Goal: Task Accomplishment & Management: Manage account settings

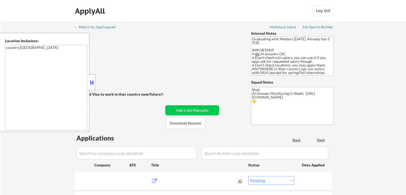
select select ""pending""
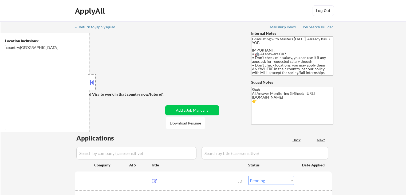
select select ""pending""
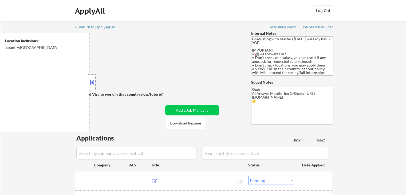
select select ""pending""
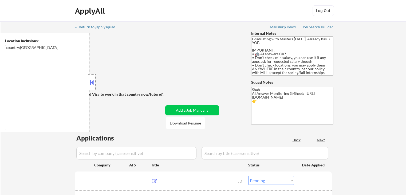
select select ""pending""
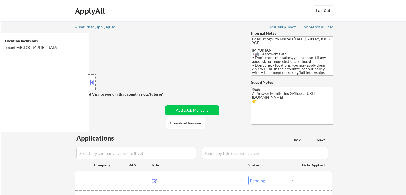
select select ""pending""
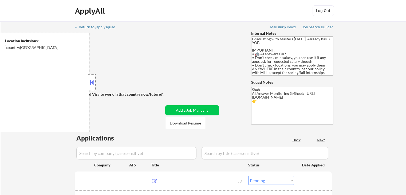
select select ""pending""
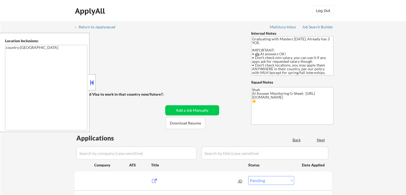
select select ""pending""
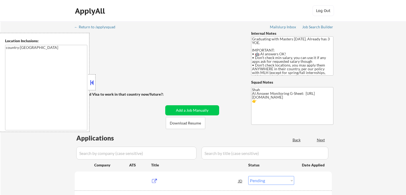
select select ""pending""
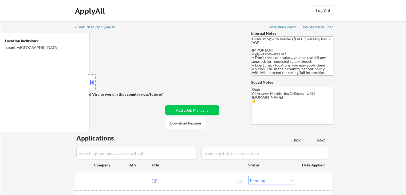
select select ""pending""
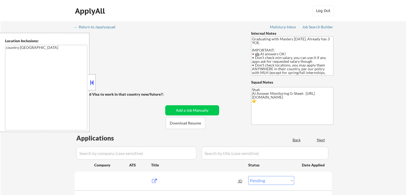
select select ""pending""
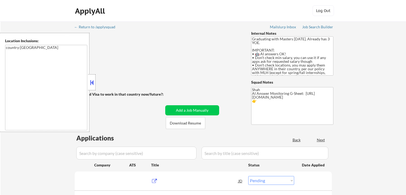
select select ""pending""
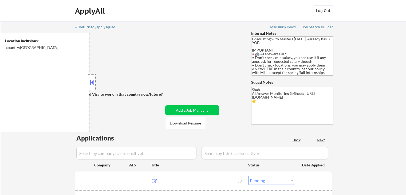
select select ""pending""
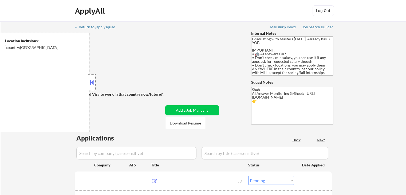
select select ""pending""
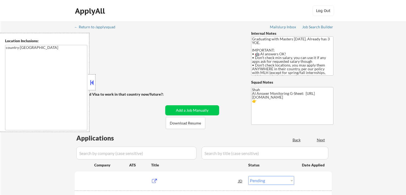
select select ""pending""
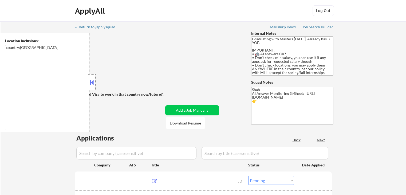
select select ""pending""
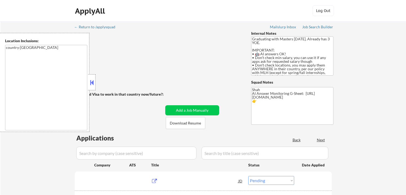
select select ""pending""
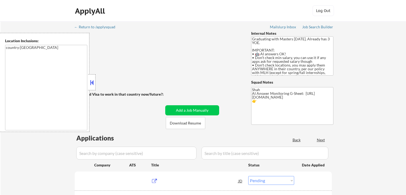
select select ""pending""
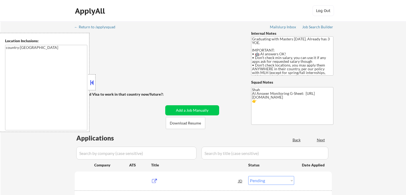
select select ""pending""
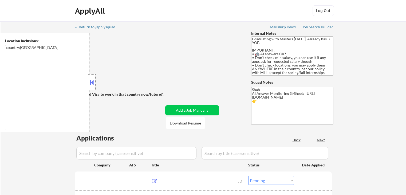
select select ""pending""
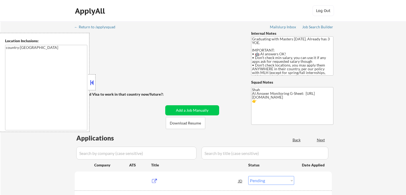
select select ""pending""
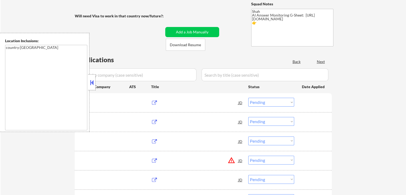
scroll to position [78, 0]
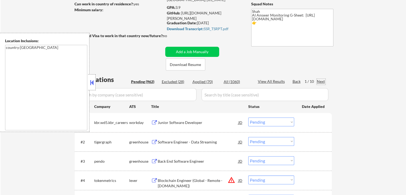
click at [318, 81] on div "Next" at bounding box center [321, 81] width 9 height 5
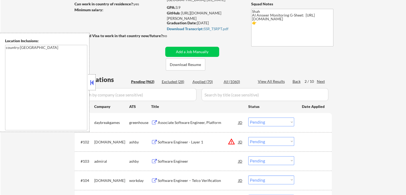
click at [319, 82] on div "Next" at bounding box center [321, 81] width 9 height 5
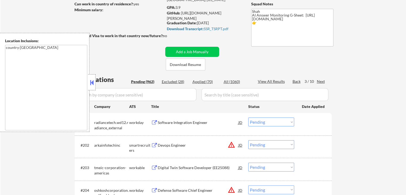
click at [325, 81] on div "Next" at bounding box center [321, 81] width 9 height 5
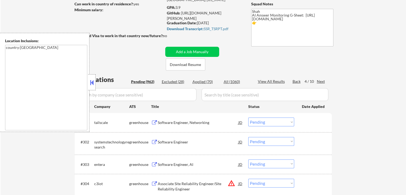
click at [323, 81] on div "Next" at bounding box center [321, 81] width 9 height 5
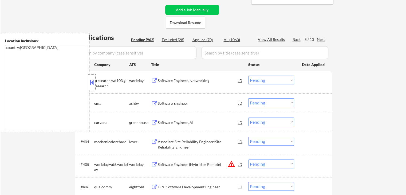
scroll to position [158, 0]
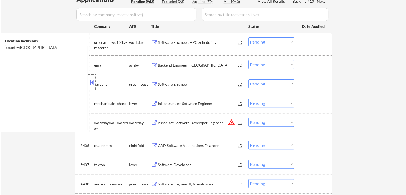
click at [156, 64] on button at bounding box center [154, 65] width 7 height 5
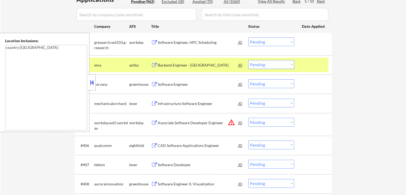
click at [270, 64] on select "Choose an option... Pending Applied Excluded (Questions) Excluded (Expired) Exc…" at bounding box center [271, 64] width 46 height 9
click at [248, 60] on select "Choose an option... Pending Applied Excluded (Questions) Excluded (Expired) Exc…" at bounding box center [271, 64] width 46 height 9
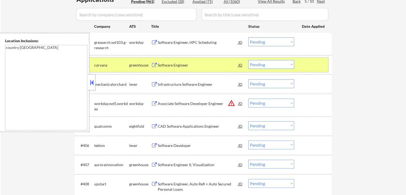
click at [154, 64] on button at bounding box center [154, 65] width 7 height 5
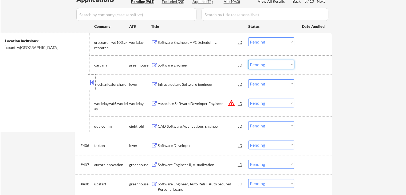
click at [265, 63] on select "Choose an option... Pending Applied Excluded (Questions) Excluded (Expired) Exc…" at bounding box center [271, 64] width 46 height 9
click at [248, 60] on select "Choose an option... Pending Applied Excluded (Questions) Excluded (Expired) Exc…" at bounding box center [271, 64] width 46 height 9
select select ""pending""
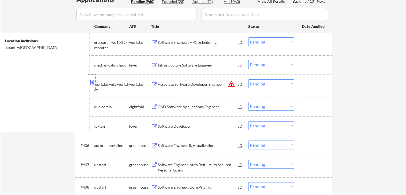
click at [154, 125] on button at bounding box center [154, 126] width 7 height 5
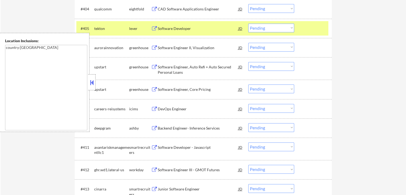
scroll to position [265, 0]
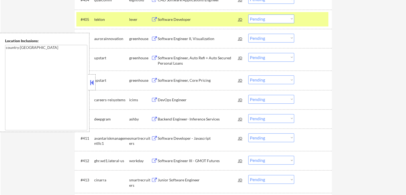
click at [155, 38] on button at bounding box center [154, 38] width 7 height 5
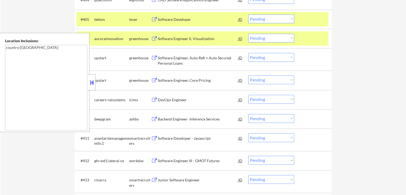
click at [265, 37] on select "Choose an option... Pending Applied Excluded (Questions) Excluded (Expired) Exc…" at bounding box center [271, 38] width 46 height 9
click at [248, 34] on select "Choose an option... Pending Applied Excluded (Questions) Excluded (Expired) Exc…" at bounding box center [271, 38] width 46 height 9
select select ""pending""
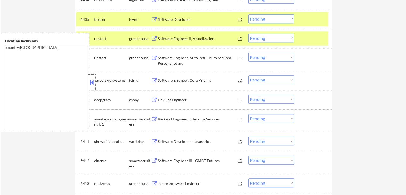
click at [155, 38] on button at bounding box center [154, 38] width 7 height 5
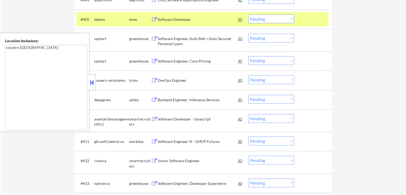
click at [155, 59] on button at bounding box center [154, 61] width 7 height 5
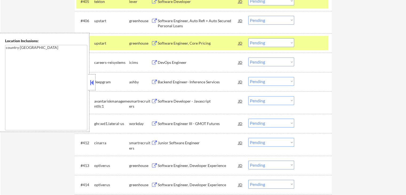
scroll to position [292, 0]
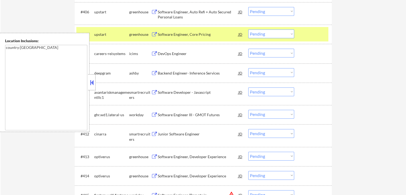
click at [154, 73] on button at bounding box center [154, 73] width 7 height 5
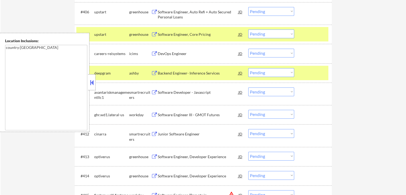
click at [272, 71] on select "Choose an option... Pending Applied Excluded (Questions) Excluded (Expired) Exc…" at bounding box center [271, 72] width 46 height 9
click at [248, 68] on select "Choose an option... Pending Applied Excluded (Questions) Excluded (Expired) Exc…" at bounding box center [271, 72] width 46 height 9
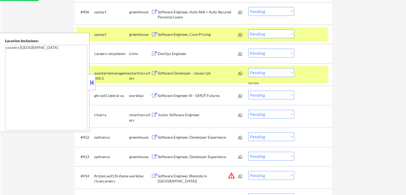
click at [156, 73] on button at bounding box center [154, 73] width 7 height 5
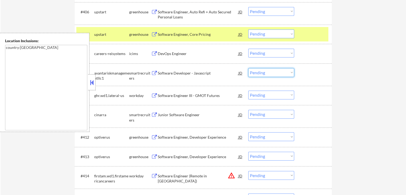
click at [274, 73] on select "Choose an option... Pending Applied Excluded (Questions) Excluded (Expired) Exc…" at bounding box center [271, 72] width 46 height 9
click at [248, 68] on select "Choose an option... Pending Applied Excluded (Questions) Excluded (Expired) Exc…" at bounding box center [271, 72] width 46 height 9
click at [155, 115] on button at bounding box center [154, 114] width 7 height 5
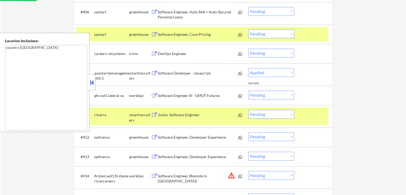
select select ""pending""
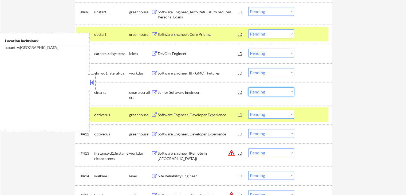
click at [273, 91] on select "Choose an option... Pending Applied Excluded (Questions) Excluded (Expired) Exc…" at bounding box center [271, 91] width 46 height 9
click at [248, 87] on select "Choose an option... Pending Applied Excluded (Questions) Excluded (Expired) Exc…" at bounding box center [271, 91] width 46 height 9
select select ""pending""
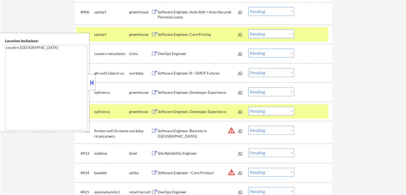
click at [152, 90] on button at bounding box center [154, 92] width 7 height 5
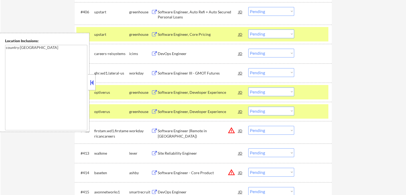
click at [154, 110] on button at bounding box center [154, 111] width 7 height 5
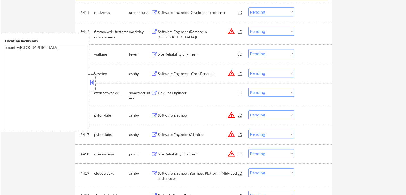
scroll to position [398, 0]
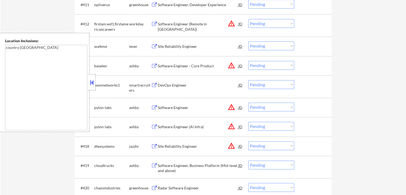
click at [154, 46] on button at bounding box center [154, 46] width 7 height 5
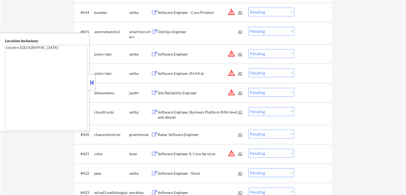
select select ""pending""
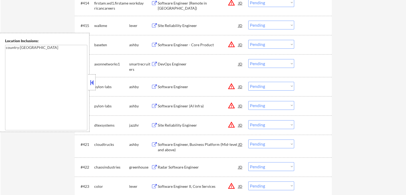
scroll to position [452, 0]
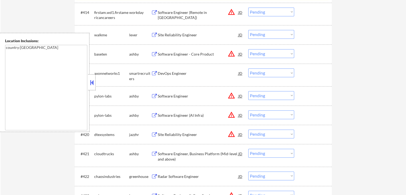
click at [267, 37] on select "Choose an option... Pending Applied Excluded (Questions) Excluded (Expired) Exc…" at bounding box center [271, 34] width 46 height 9
click at [248, 30] on select "Choose an option... Pending Applied Excluded (Questions) Excluded (Expired) Exc…" at bounding box center [271, 34] width 46 height 9
click at [157, 72] on div "DevOps Engineer JD warning_amber" at bounding box center [197, 73] width 92 height 10
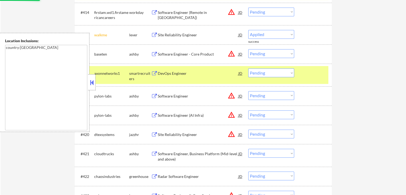
select select ""pending""
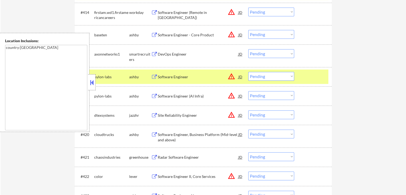
drag, startPoint x: 279, startPoint y: 50, endPoint x: 275, endPoint y: 53, distance: 5.0
click at [279, 50] on select "Choose an option... Pending Applied Excluded (Questions) Excluded (Expired) Exc…" at bounding box center [271, 53] width 46 height 9
click at [248, 49] on select "Choose an option... Pending Applied Excluded (Questions) Excluded (Expired) Exc…" at bounding box center [271, 53] width 46 height 9
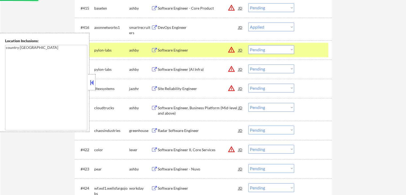
click at [155, 107] on button at bounding box center [154, 107] width 7 height 5
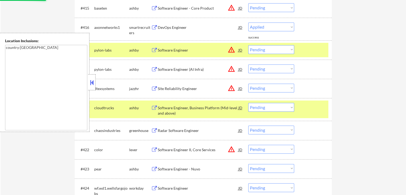
select select ""pending""
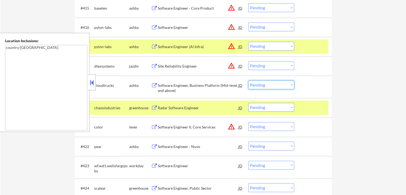
click at [277, 87] on select "Choose an option... Pending Applied Excluded (Questions) Excluded (Expired) Exc…" at bounding box center [271, 84] width 46 height 9
click at [248, 80] on select "Choose an option... Pending Applied Excluded (Questions) Excluded (Expired) Exc…" at bounding box center [271, 84] width 46 height 9
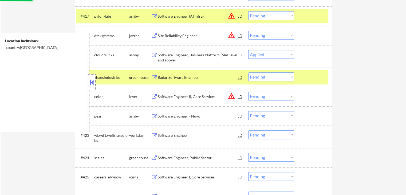
scroll to position [532, 0]
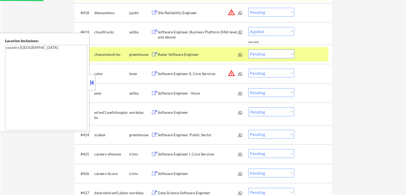
select select ""pending""
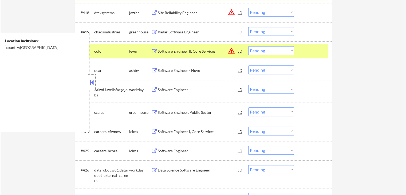
click at [153, 33] on button at bounding box center [154, 32] width 7 height 5
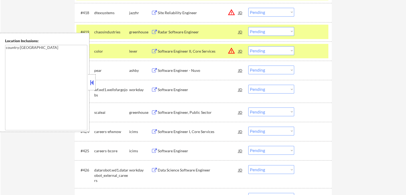
click at [264, 30] on select "Choose an option... Pending Applied Excluded (Questions) Excluded (Expired) Exc…" at bounding box center [271, 31] width 46 height 9
click at [248, 27] on select "Choose an option... Pending Applied Excluded (Questions) Excluded (Expired) Exc…" at bounding box center [271, 31] width 46 height 9
click at [154, 71] on button at bounding box center [154, 70] width 7 height 5
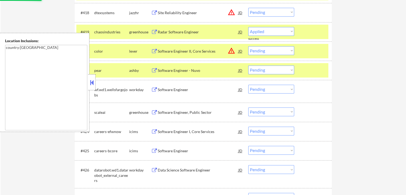
select select ""pending""
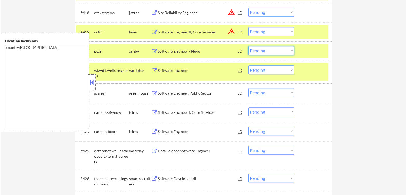
click at [268, 49] on select "Choose an option... Pending Applied Excluded (Questions) Excluded (Expired) Exc…" at bounding box center [271, 50] width 46 height 9
click at [248, 46] on select "Choose an option... Pending Applied Excluded (Questions) Excluded (Expired) Exc…" at bounding box center [271, 50] width 46 height 9
click at [154, 93] on button at bounding box center [154, 93] width 7 height 5
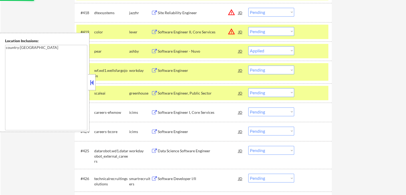
select select ""pending""
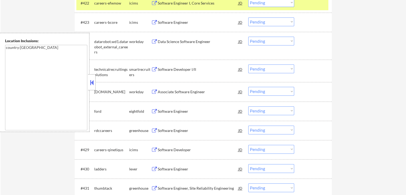
scroll to position [638, 0]
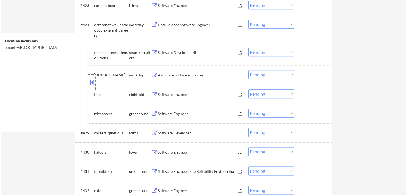
click at [155, 54] on button at bounding box center [154, 52] width 7 height 5
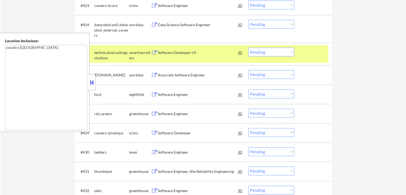
click at [153, 113] on button at bounding box center [154, 113] width 7 height 5
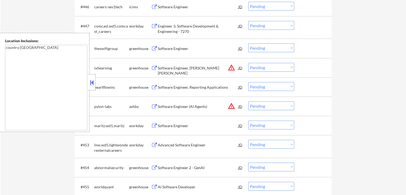
scroll to position [1118, 0]
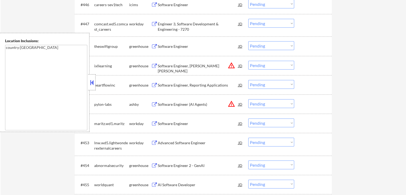
click at [154, 47] on button at bounding box center [154, 46] width 7 height 5
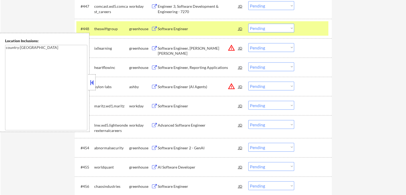
scroll to position [1145, 0]
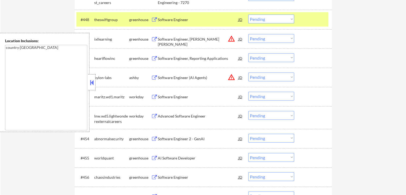
click at [154, 137] on button at bounding box center [154, 138] width 7 height 5
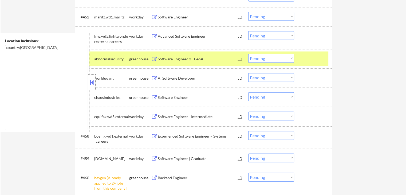
scroll to position [1225, 0]
click at [155, 76] on button at bounding box center [154, 77] width 7 height 5
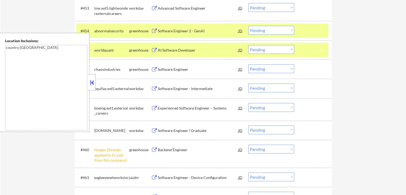
scroll to position [1278, 0]
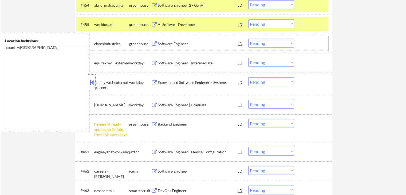
click at [149, 43] on div "greenhouse" at bounding box center [140, 43] width 22 height 5
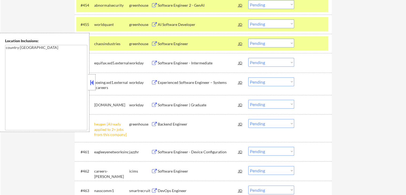
click at [264, 122] on select "Choose an option... Pending Applied Excluded (Questions) Excluded (Expired) Exc…" at bounding box center [271, 123] width 46 height 9
click at [248, 119] on select "Choose an option... Pending Applied Excluded (Questions) Excluded (Expired) Exc…" at bounding box center [271, 123] width 46 height 9
select select ""pending""
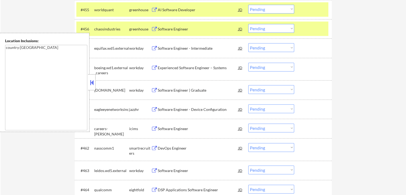
scroll to position [1305, 0]
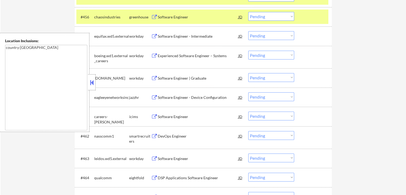
click at [153, 137] on button at bounding box center [154, 136] width 7 height 5
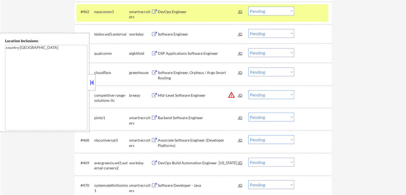
scroll to position [1438, 0]
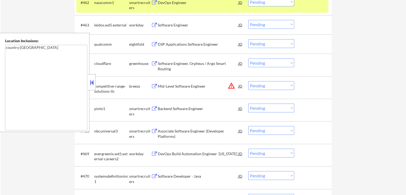
click at [153, 62] on button at bounding box center [154, 63] width 7 height 5
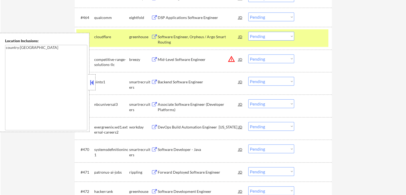
scroll to position [1492, 0]
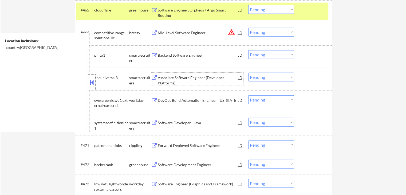
click at [158, 76] on div "Associate Software Engineer (Developer Platforms)" at bounding box center [198, 80] width 81 height 10
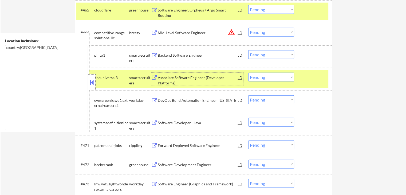
click at [156, 55] on button at bounding box center [154, 55] width 7 height 5
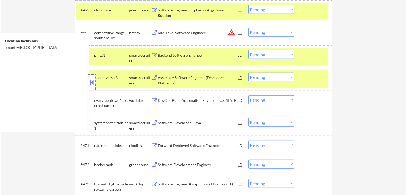
click at [265, 54] on select "Choose an option... Pending Applied Excluded (Questions) Excluded (Expired) Exc…" at bounding box center [271, 54] width 46 height 9
click at [248, 50] on select "Choose an option... Pending Applied Excluded (Questions) Excluded (Expired) Exc…" at bounding box center [271, 54] width 46 height 9
click at [151, 124] on button at bounding box center [154, 122] width 7 height 5
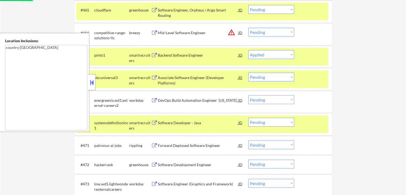
select select ""pending""
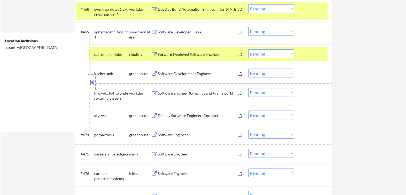
scroll to position [1572, 0]
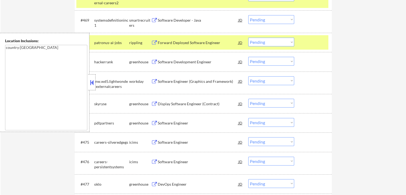
click at [154, 60] on button at bounding box center [154, 61] width 7 height 5
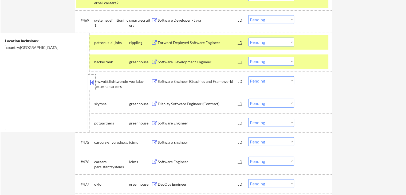
click at [155, 103] on button at bounding box center [154, 103] width 7 height 5
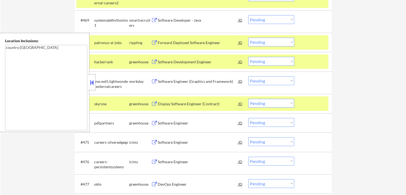
click at [155, 121] on button at bounding box center [154, 123] width 7 height 5
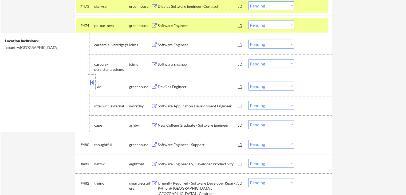
scroll to position [1678, 0]
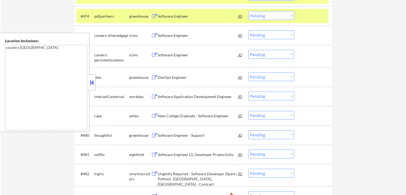
click at [152, 79] on button at bounding box center [154, 77] width 7 height 5
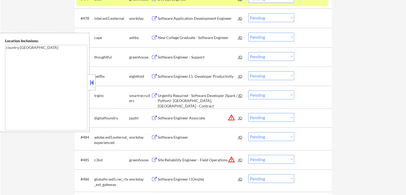
scroll to position [1758, 0]
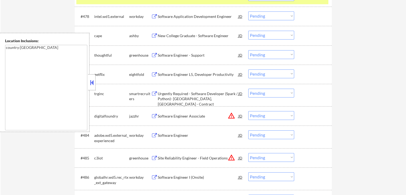
click at [151, 36] on button at bounding box center [154, 35] width 7 height 5
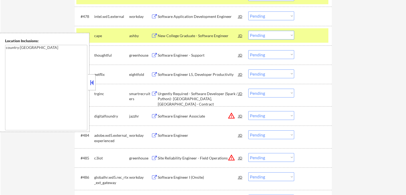
click at [153, 55] on button at bounding box center [154, 55] width 7 height 5
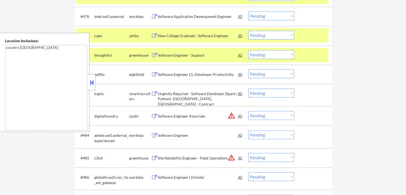
click at [154, 93] on button at bounding box center [154, 93] width 7 height 5
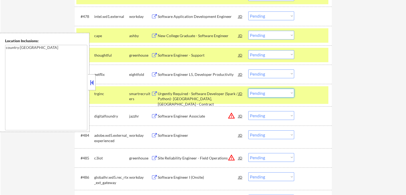
drag, startPoint x: 266, startPoint y: 90, endPoint x: 266, endPoint y: 95, distance: 5.3
click at [266, 90] on select "Choose an option... Pending Applied Excluded (Questions) Excluded (Expired) Exc…" at bounding box center [271, 93] width 46 height 9
click at [248, 89] on select "Choose an option... Pending Applied Excluded (Questions) Excluded (Expired) Exc…" at bounding box center [271, 93] width 46 height 9
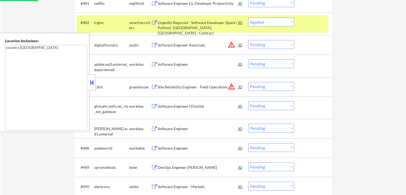
scroll to position [1838, 0]
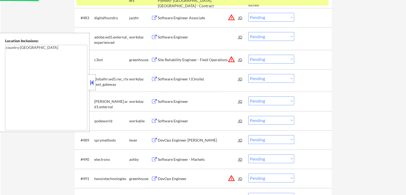
select select ""pending""
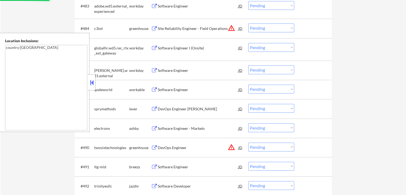
click at [156, 109] on button at bounding box center [154, 108] width 7 height 5
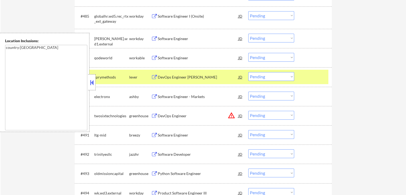
scroll to position [1918, 0]
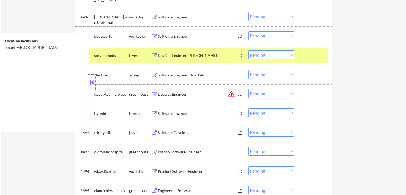
click at [155, 73] on button at bounding box center [154, 75] width 7 height 5
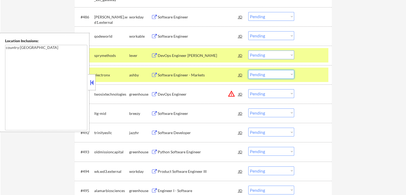
click at [260, 76] on select "Choose an option... Pending Applied Excluded (Questions) Excluded (Expired) Exc…" at bounding box center [271, 74] width 46 height 9
click at [248, 70] on select "Choose an option... Pending Applied Excluded (Questions) Excluded (Expired) Exc…" at bounding box center [271, 74] width 46 height 9
select select ""pending""
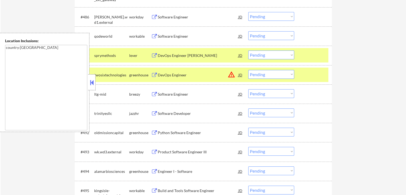
click at [155, 131] on button at bounding box center [154, 132] width 7 height 5
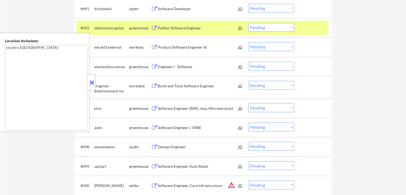
scroll to position [2052, 0]
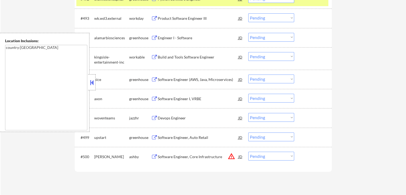
click at [153, 38] on button at bounding box center [154, 37] width 7 height 5
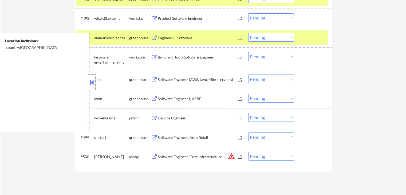
click at [270, 39] on select "Choose an option... Pending Applied Excluded (Questions) Excluded (Expired) Exc…" at bounding box center [271, 37] width 46 height 9
click at [248, 33] on select "Choose an option... Pending Applied Excluded (Questions) Excluded (Expired) Exc…" at bounding box center [271, 37] width 46 height 9
click at [154, 81] on button at bounding box center [154, 79] width 7 height 5
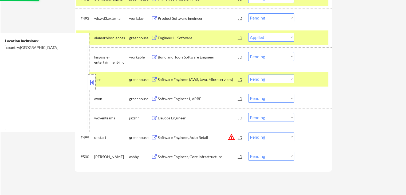
select select ""pending""
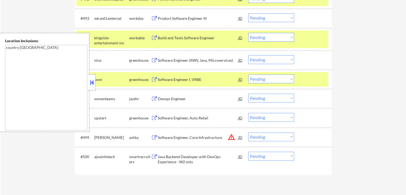
click at [154, 117] on button at bounding box center [154, 117] width 7 height 5
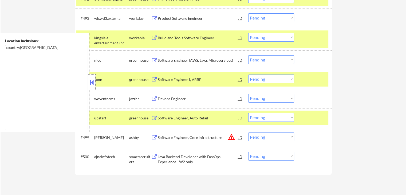
click at [156, 155] on button at bounding box center [154, 156] width 7 height 5
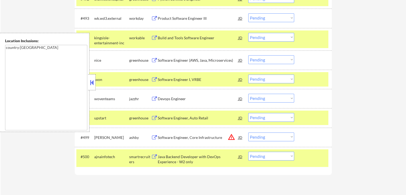
click at [265, 153] on select "Choose an option... Pending Applied Excluded (Questions) Excluded (Expired) Exc…" at bounding box center [271, 155] width 46 height 9
click at [248, 151] on select "Choose an option... Pending Applied Excluded (Questions) Excluded (Expired) Exc…" at bounding box center [271, 155] width 46 height 9
select select ""pending""
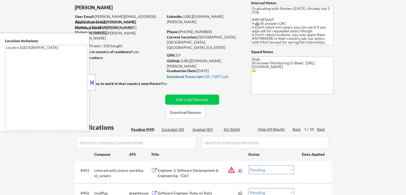
scroll to position [53, 0]
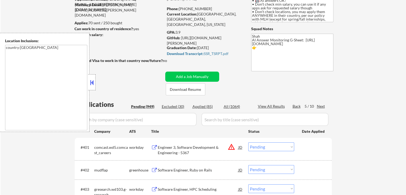
click at [320, 107] on div "Next" at bounding box center [321, 105] width 9 height 5
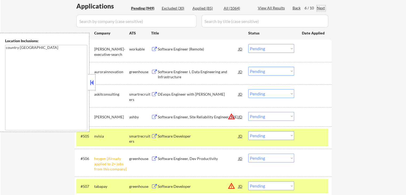
scroll to position [187, 0]
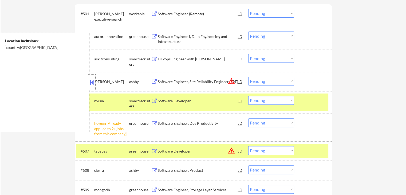
drag, startPoint x: 264, startPoint y: 119, endPoint x: 263, endPoint y: 125, distance: 5.9
click at [264, 119] on select "Choose an option... Pending Applied Excluded (Questions) Excluded (Expired) Exc…" at bounding box center [271, 122] width 46 height 9
click at [248, 118] on select "Choose an option... Pending Applied Excluded (Questions) Excluded (Expired) Exc…" at bounding box center [271, 122] width 46 height 9
select select ""pending""
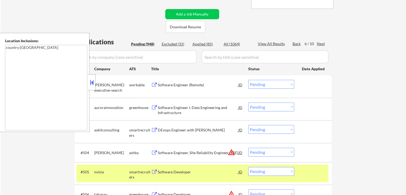
scroll to position [107, 0]
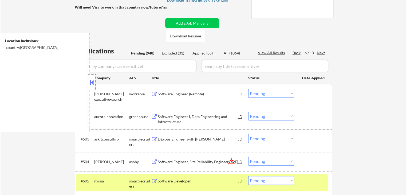
click at [155, 114] on button at bounding box center [154, 116] width 7 height 5
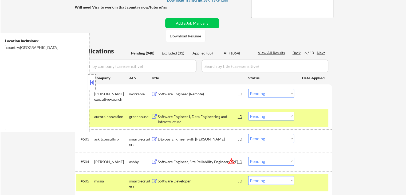
drag, startPoint x: 280, startPoint y: 114, endPoint x: 279, endPoint y: 118, distance: 4.3
click at [280, 114] on select "Choose an option... Pending Applied Excluded (Questions) Excluded (Expired) Exc…" at bounding box center [271, 115] width 46 height 9
click at [248, 111] on select "Choose an option... Pending Applied Excluded (Questions) Excluded (Expired) Exc…" at bounding box center [271, 115] width 46 height 9
click at [155, 136] on div "DEvops Engineer with [PERSON_NAME] JD warning_amber" at bounding box center [197, 139] width 92 height 10
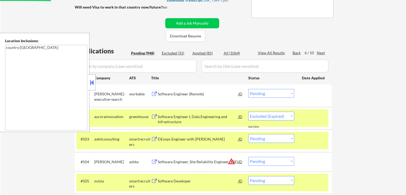
select select ""pending""
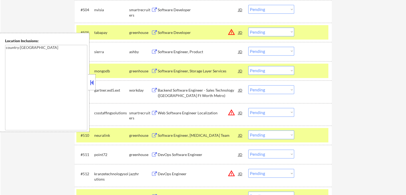
scroll to position [267, 0]
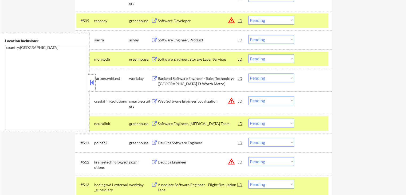
click at [153, 39] on button at bounding box center [154, 40] width 7 height 5
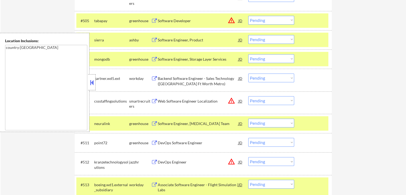
click at [154, 124] on button at bounding box center [154, 123] width 7 height 5
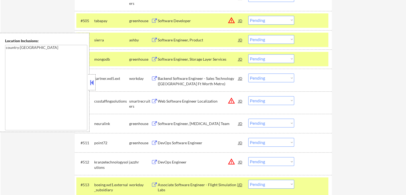
click at [154, 124] on button at bounding box center [154, 123] width 7 height 5
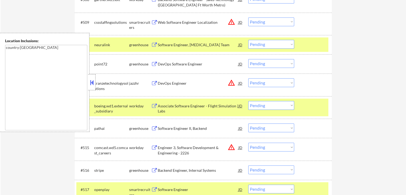
scroll to position [347, 0]
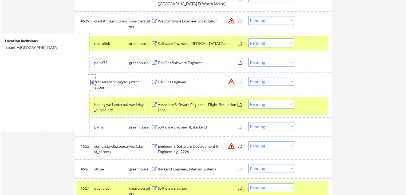
click at [153, 61] on button at bounding box center [154, 62] width 7 height 5
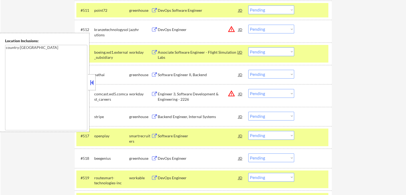
scroll to position [400, 0]
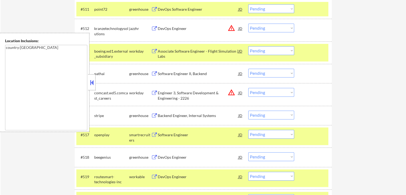
click at [156, 73] on button at bounding box center [154, 73] width 7 height 5
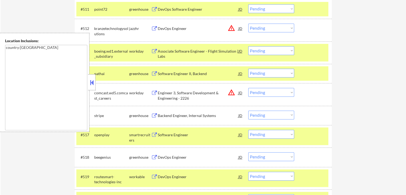
click at [259, 74] on select "Choose an option... Pending Applied Excluded (Questions) Excluded (Expired) Exc…" at bounding box center [271, 73] width 46 height 9
click at [248, 69] on select "Choose an option... Pending Applied Excluded (Questions) Excluded (Expired) Exc…" at bounding box center [271, 73] width 46 height 9
select select ""pending""
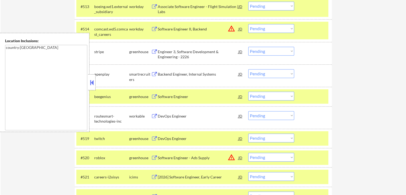
scroll to position [453, 0]
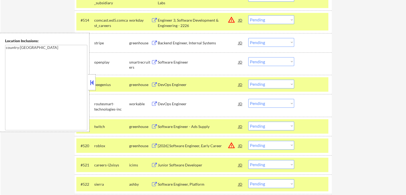
click at [154, 61] on button at bounding box center [154, 62] width 7 height 5
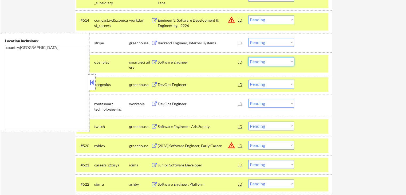
drag, startPoint x: 272, startPoint y: 61, endPoint x: 272, endPoint y: 65, distance: 3.7
click at [272, 61] on select "Choose an option... Pending Applied Excluded (Questions) Excluded (Expired) Exc…" at bounding box center [271, 61] width 46 height 9
click at [248, 57] on select "Choose an option... Pending Applied Excluded (Questions) Excluded (Expired) Exc…" at bounding box center [271, 61] width 46 height 9
click at [153, 42] on button at bounding box center [154, 43] width 7 height 5
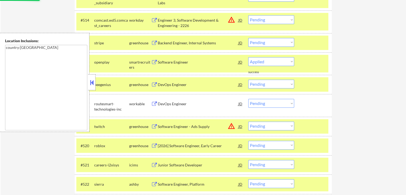
select select ""pending""
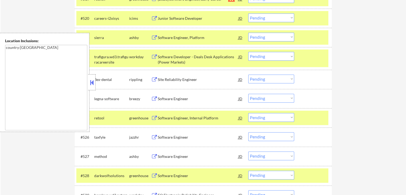
scroll to position [587, 0]
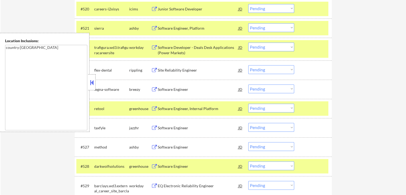
click at [153, 70] on button at bounding box center [154, 70] width 7 height 5
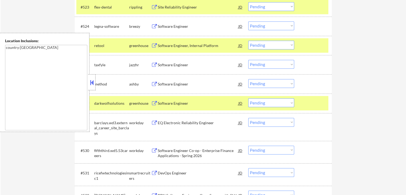
scroll to position [667, 0]
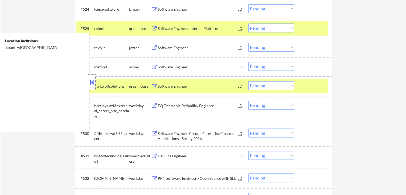
click at [153, 66] on button at bounding box center [154, 67] width 7 height 5
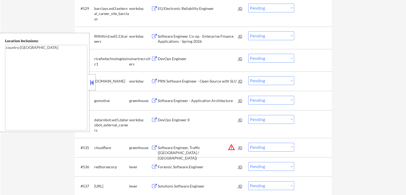
scroll to position [773, 0]
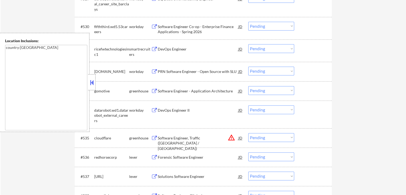
click at [154, 49] on button at bounding box center [154, 49] width 7 height 5
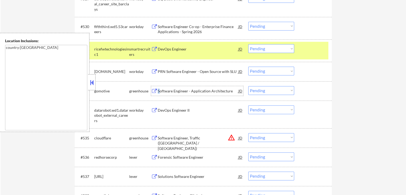
click at [158, 90] on div "Software Engineer - Application Architecture" at bounding box center [198, 90] width 81 height 5
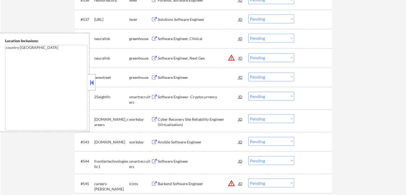
scroll to position [960, 0]
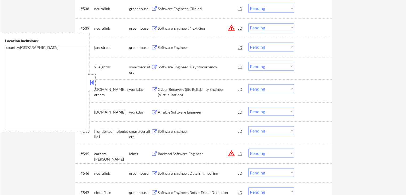
click at [153, 64] on div "Software Engineer- Cryptocurrency JD warning_amber" at bounding box center [197, 67] width 92 height 10
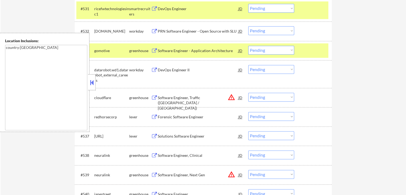
scroll to position [929, 0]
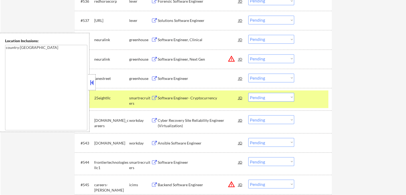
click at [269, 99] on select "Choose an option... Pending Applied Excluded (Questions) Excluded (Expired) Exc…" at bounding box center [271, 97] width 46 height 9
click at [248, 93] on select "Choose an option... Pending Applied Excluded (Questions) Excluded (Expired) Exc…" at bounding box center [271, 97] width 46 height 9
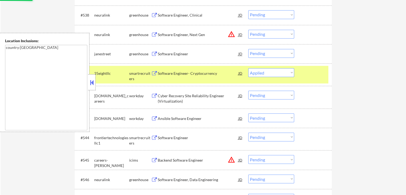
scroll to position [983, 0]
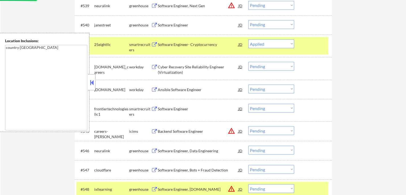
click at [153, 108] on button at bounding box center [154, 108] width 7 height 5
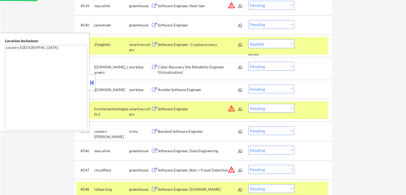
select select ""pending""
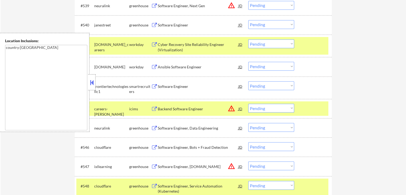
click at [265, 84] on select "Choose an option... Pending Applied Excluded (Questions) Excluded (Expired) Exc…" at bounding box center [271, 85] width 46 height 9
click at [248, 81] on select "Choose an option... Pending Applied Excluded (Questions) Excluded (Expired) Exc…" at bounding box center [271, 85] width 46 height 9
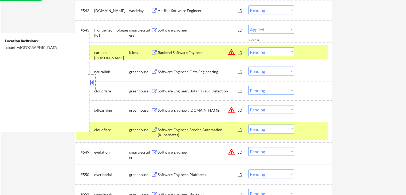
scroll to position [1063, 0]
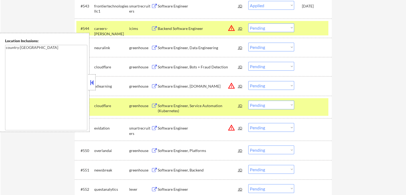
select select ""pending""
click at [155, 49] on div "#545 neuralink greenhouse Software Engineer, Data Engineering JD warning_amber …" at bounding box center [202, 47] width 252 height 14
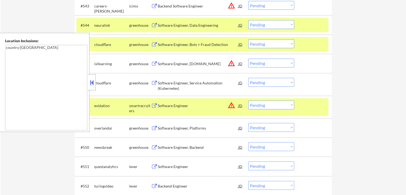
click at [155, 24] on button at bounding box center [154, 25] width 7 height 5
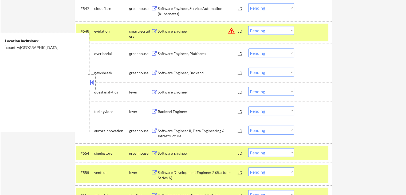
scroll to position [1143, 0]
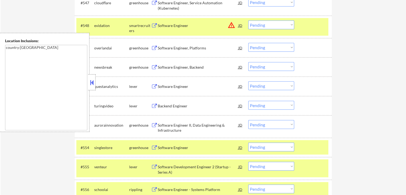
click at [154, 49] on button at bounding box center [154, 48] width 7 height 5
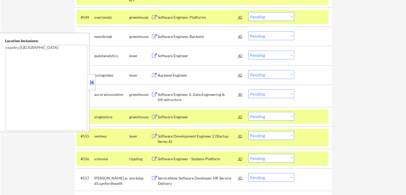
scroll to position [1196, 0]
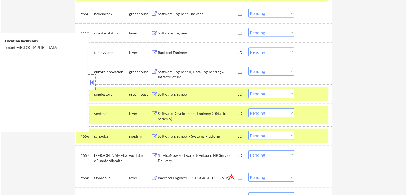
click at [154, 34] on button at bounding box center [154, 33] width 7 height 5
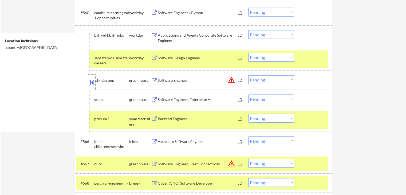
scroll to position [1409, 0]
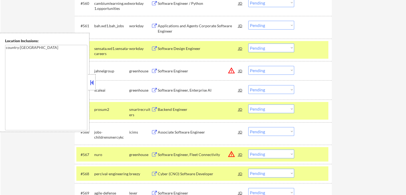
click at [155, 108] on button at bounding box center [154, 109] width 7 height 5
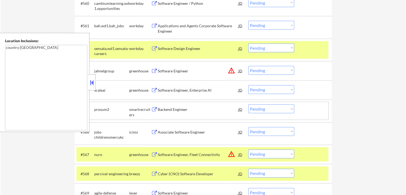
click at [259, 104] on div "#565 prosum2 smartrecruiters Backend Engineer JD warning_amber Choose an option…" at bounding box center [202, 111] width 252 height 18
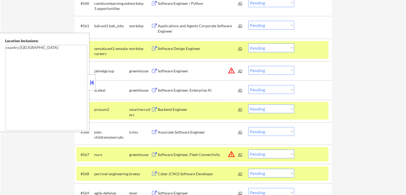
drag, startPoint x: 261, startPoint y: 109, endPoint x: 261, endPoint y: 112, distance: 2.7
click at [261, 109] on select "Choose an option... Pending Applied Excluded (Questions) Excluded (Expired) Exc…" at bounding box center [271, 108] width 46 height 9
click at [248, 104] on select "Choose an option... Pending Applied Excluded (Questions) Excluded (Expired) Exc…" at bounding box center [271, 108] width 46 height 9
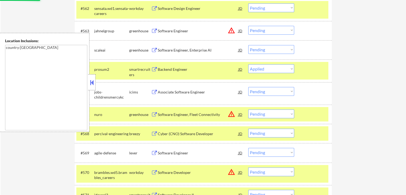
scroll to position [1462, 0]
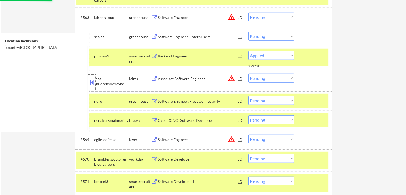
select select ""pending""
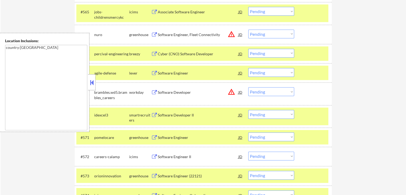
scroll to position [1515, 0]
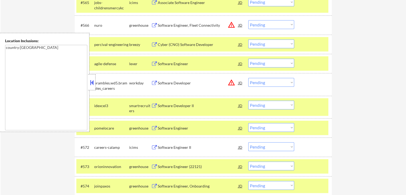
click at [154, 105] on button at bounding box center [154, 105] width 7 height 5
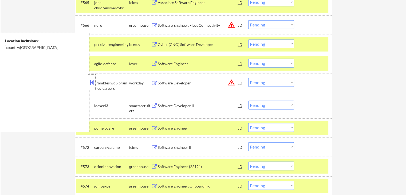
click at [262, 105] on select "Choose an option... Pending Applied Excluded (Questions) Excluded (Expired) Exc…" at bounding box center [271, 105] width 46 height 9
click at [248, 101] on select "Choose an option... Pending Applied Excluded (Questions) Excluded (Expired) Exc…" at bounding box center [271, 105] width 46 height 9
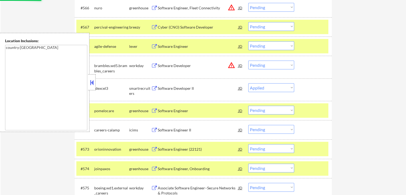
scroll to position [1542, 0]
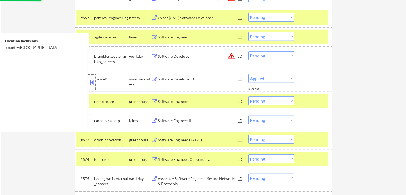
select select ""pending""
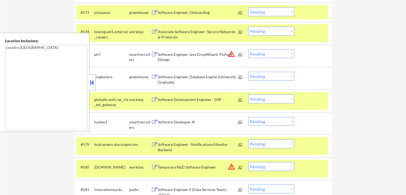
scroll to position [1675, 0]
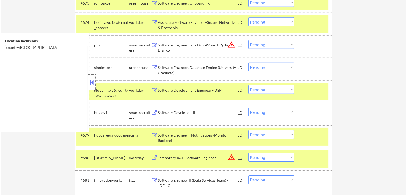
click at [153, 114] on button at bounding box center [154, 112] width 7 height 5
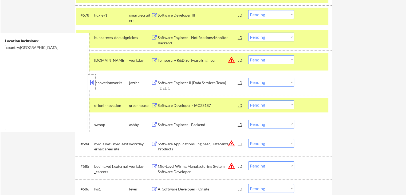
scroll to position [1782, 0]
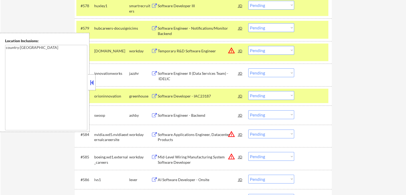
click at [154, 95] on button at bounding box center [154, 96] width 7 height 5
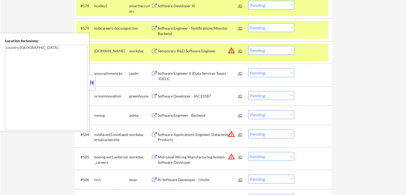
click at [154, 94] on button at bounding box center [154, 96] width 7 height 5
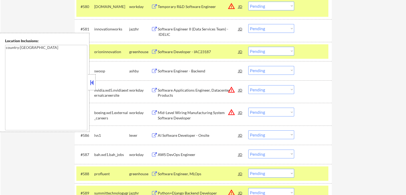
scroll to position [1835, 0]
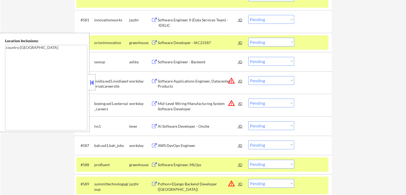
click at [154, 59] on button at bounding box center [154, 61] width 7 height 5
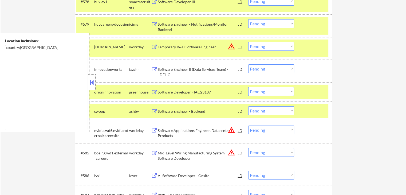
scroll to position [1782, 0]
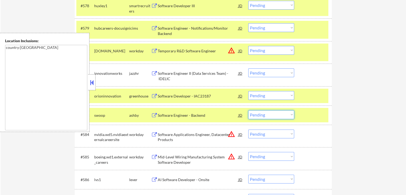
click at [265, 116] on select "Choose an option... Pending Applied Excluded (Questions) Excluded (Expired) Exc…" at bounding box center [271, 114] width 46 height 9
click at [248, 110] on select "Choose an option... Pending Applied Excluded (Questions) Excluded (Expired) Exc…" at bounding box center [271, 114] width 46 height 9
select select ""pending""
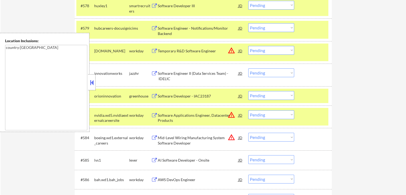
scroll to position [1862, 0]
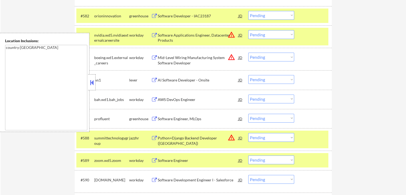
click at [155, 80] on button at bounding box center [154, 80] width 7 height 5
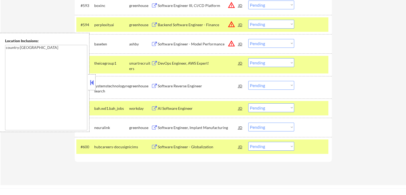
scroll to position [2097, 0]
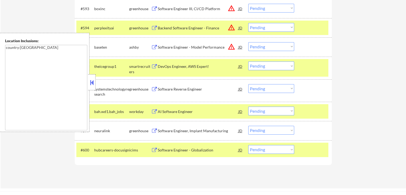
click at [154, 66] on button at bounding box center [154, 66] width 7 height 5
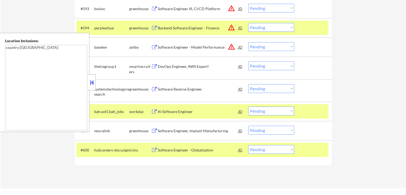
click at [155, 128] on button at bounding box center [154, 130] width 7 height 5
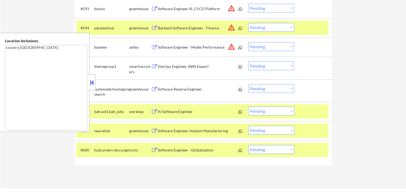
click at [154, 131] on button at bounding box center [154, 130] width 7 height 5
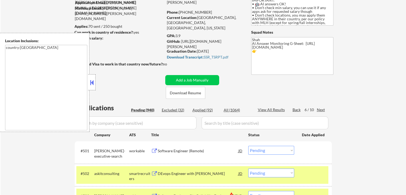
scroll to position [80, 0]
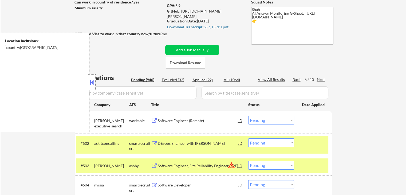
click at [321, 81] on div "Next" at bounding box center [321, 79] width 9 height 5
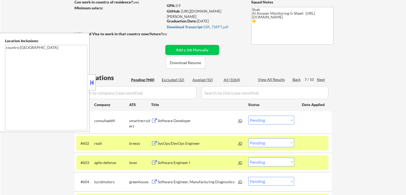
click at [155, 121] on button at bounding box center [154, 120] width 7 height 5
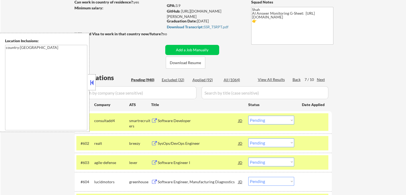
click at [278, 121] on select "Choose an option... Pending Applied Excluded (Questions) Excluded (Expired) Exc…" at bounding box center [271, 119] width 46 height 9
click at [248, 115] on select "Choose an option... Pending Applied Excluded (Questions) Excluded (Expired) Exc…" at bounding box center [271, 119] width 46 height 9
click at [153, 159] on div "Software Engineer I JD warning_amber" at bounding box center [197, 162] width 92 height 10
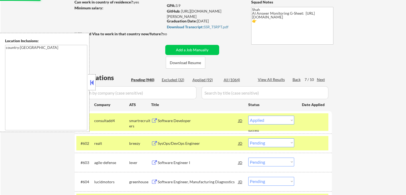
select select ""pending""
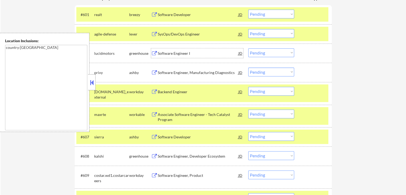
scroll to position [187, 0]
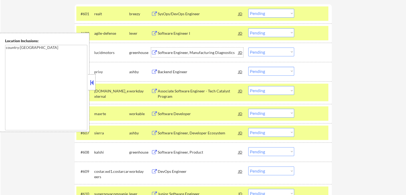
click at [150, 52] on div "greenhouse" at bounding box center [140, 52] width 22 height 5
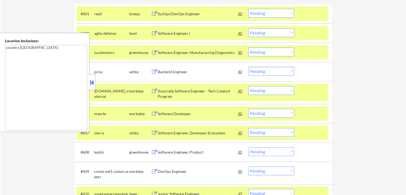
click at [155, 52] on button at bounding box center [154, 52] width 7 height 5
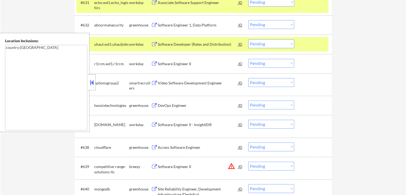
scroll to position [827, 0]
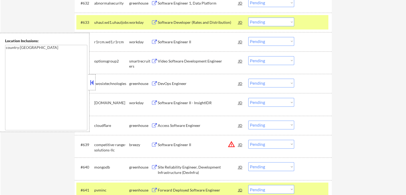
click at [154, 59] on button at bounding box center [154, 61] width 7 height 5
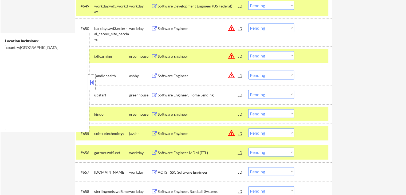
scroll to position [1200, 0]
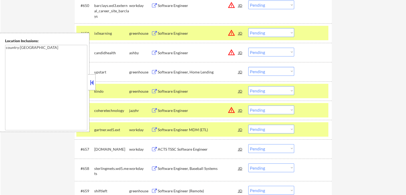
click at [153, 74] on button at bounding box center [154, 72] width 7 height 5
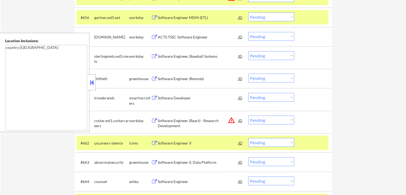
scroll to position [1360, 0]
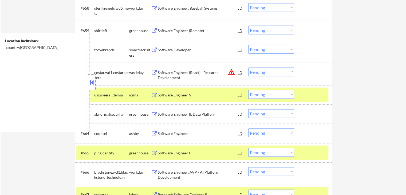
click at [155, 31] on button at bounding box center [154, 30] width 7 height 5
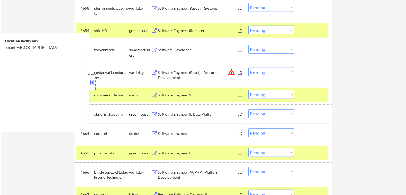
click at [154, 50] on button at bounding box center [154, 49] width 7 height 5
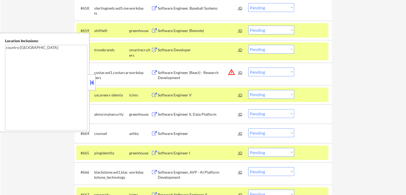
click at [269, 51] on select "Choose an option... Pending Applied Excluded (Questions) Excluded (Expired) Exc…" at bounding box center [271, 49] width 46 height 9
click at [248, 45] on select "Choose an option... Pending Applied Excluded (Questions) Excluded (Expired) Exc…" at bounding box center [271, 49] width 46 height 9
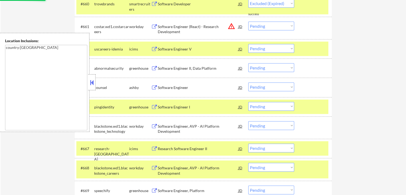
select select ""pending""
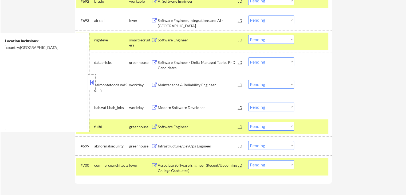
scroll to position [2080, 0]
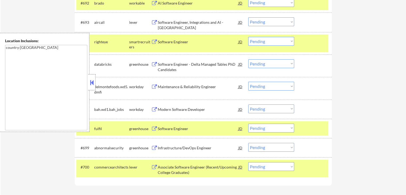
click at [151, 167] on button at bounding box center [154, 167] width 7 height 5
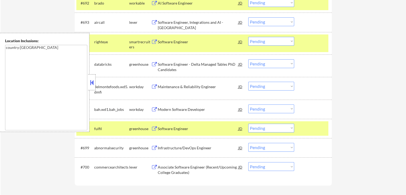
click at [157, 148] on button at bounding box center [154, 147] width 7 height 5
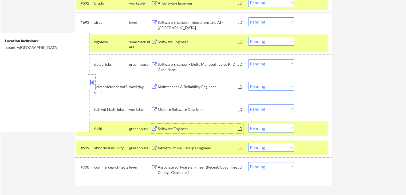
click at [155, 126] on div "Software Engineer JD warning_amber" at bounding box center [197, 128] width 92 height 10
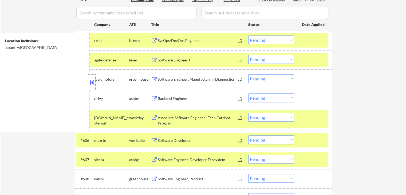
scroll to position [2111, 0]
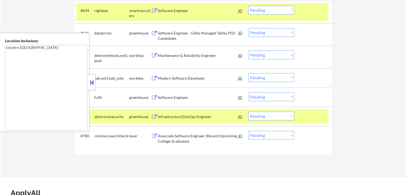
click at [292, 96] on select "Choose an option... Pending Applied Excluded (Questions) Excluded (Expired) Exc…" at bounding box center [271, 96] width 46 height 9
click at [248, 92] on select "Choose an option... Pending Applied Excluded (Questions) Excluded (Expired) Exc…" at bounding box center [271, 96] width 46 height 9
click at [153, 34] on button at bounding box center [154, 33] width 7 height 5
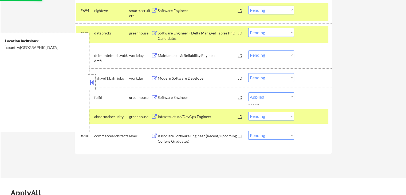
select select ""pending""
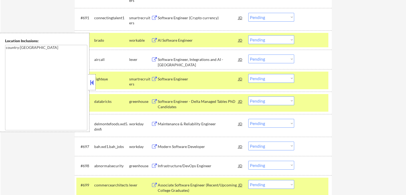
scroll to position [2031, 0]
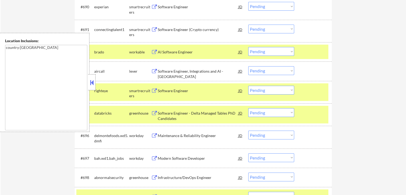
click at [152, 72] on button at bounding box center [154, 71] width 7 height 5
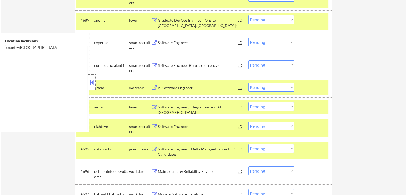
scroll to position [1951, 0]
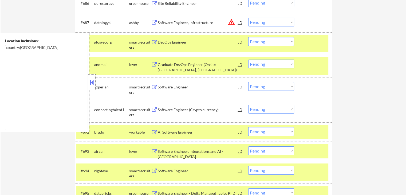
click at [153, 110] on button at bounding box center [154, 109] width 7 height 5
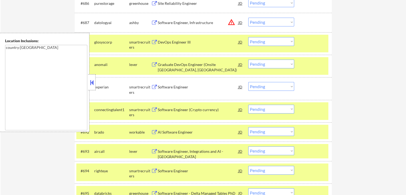
click at [154, 110] on button at bounding box center [154, 109] width 7 height 5
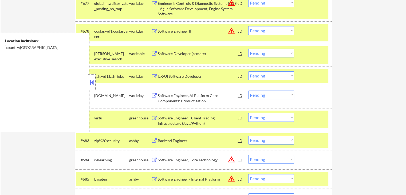
scroll to position [1791, 0]
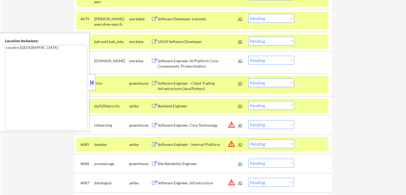
click at [155, 106] on button at bounding box center [154, 105] width 7 height 5
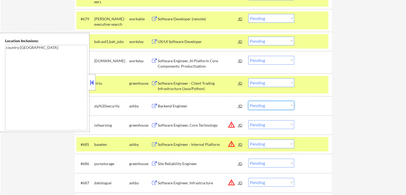
click at [257, 103] on select "Choose an option... Pending Applied Excluded (Questions) Excluded (Expired) Exc…" at bounding box center [271, 105] width 46 height 9
click at [248, 101] on select "Choose an option... Pending Applied Excluded (Questions) Excluded (Expired) Exc…" at bounding box center [271, 105] width 46 height 9
select select ""pending""
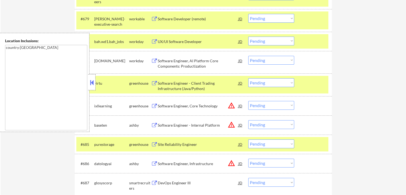
click at [155, 83] on button at bounding box center [154, 83] width 7 height 5
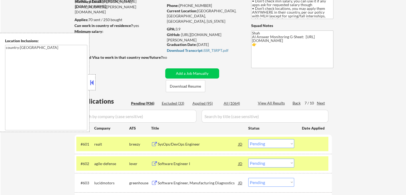
scroll to position [51, 0]
